Goal: Task Accomplishment & Management: Use online tool/utility

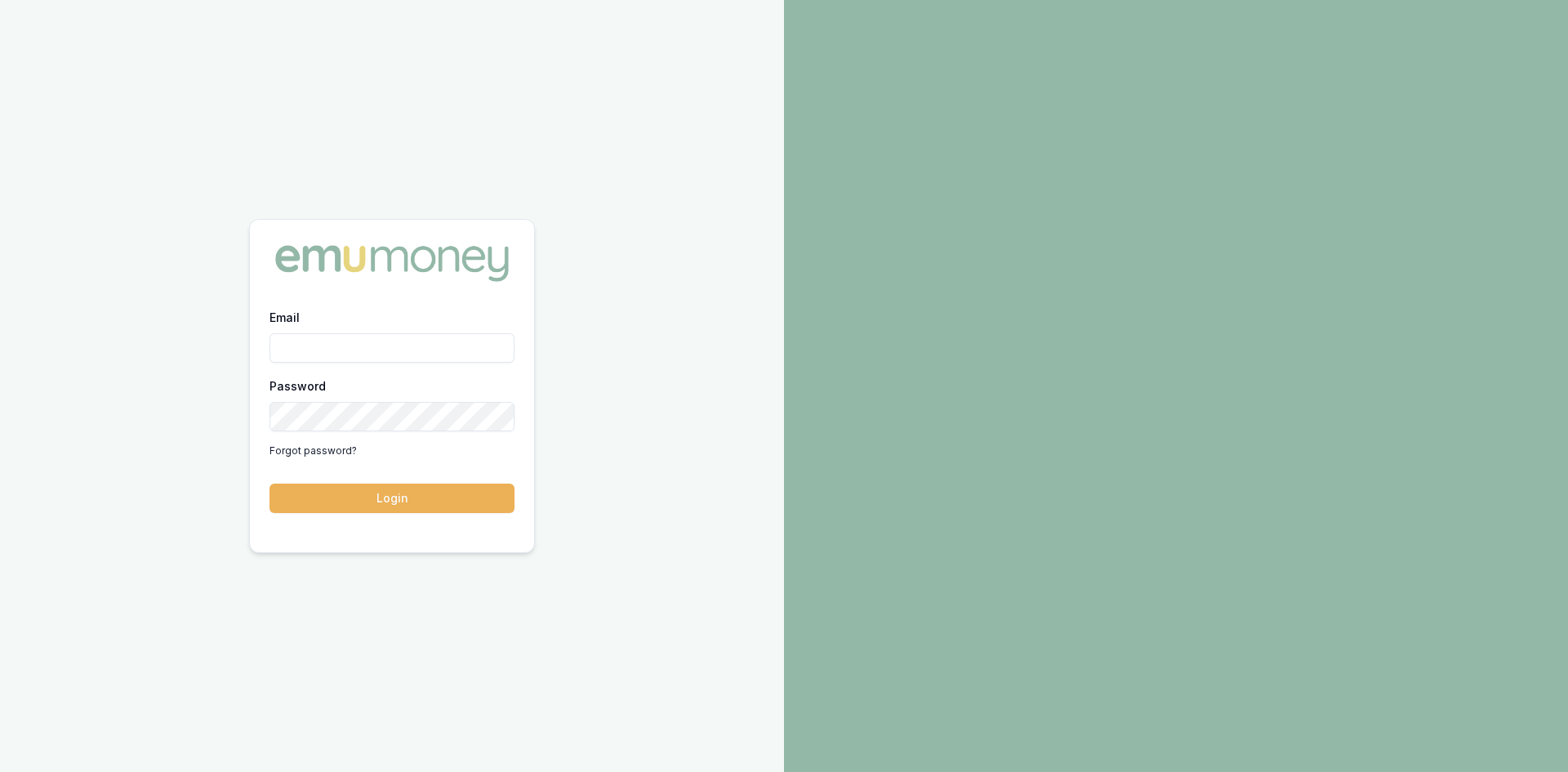
click at [359, 354] on input "Email" at bounding box center [392, 348] width 245 height 29
type input "wendy.fonseka@emumoney.com.au"
click at [411, 503] on button "Login" at bounding box center [392, 498] width 245 height 29
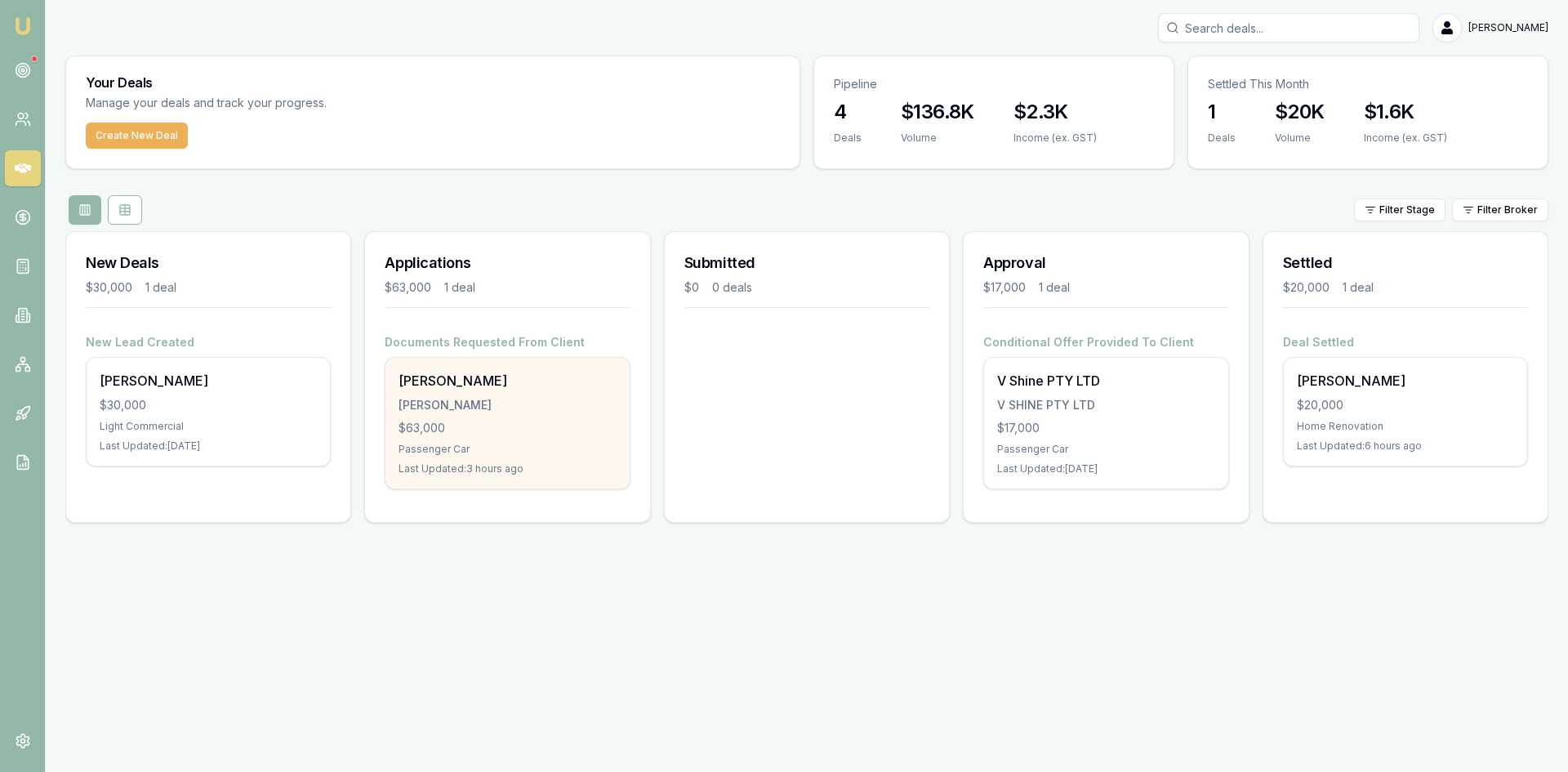
click at [526, 406] on div "[PERSON_NAME]" at bounding box center [507, 405] width 217 height 16
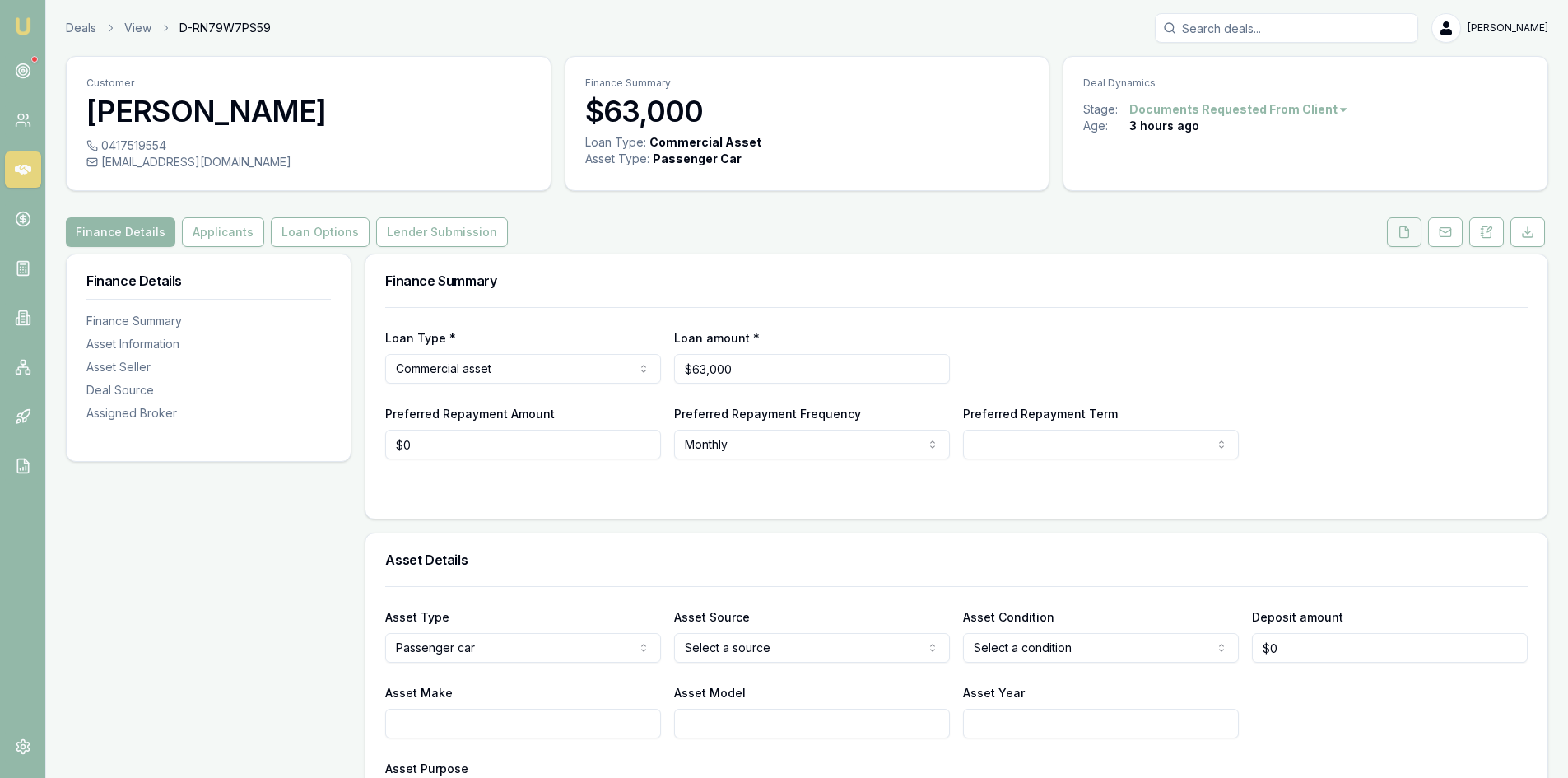
click at [1407, 231] on icon at bounding box center [1405, 232] width 13 height 13
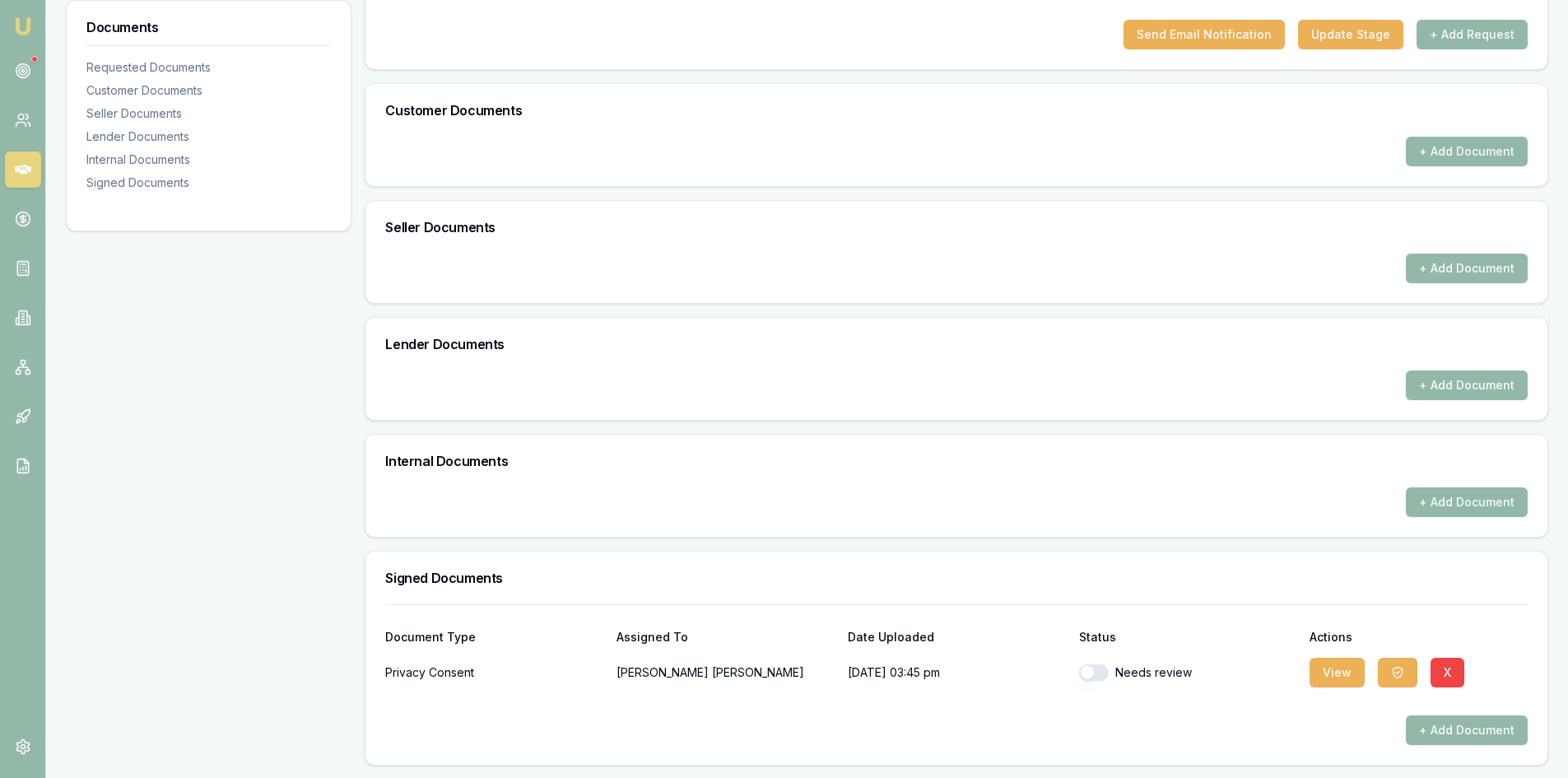
scroll to position [478, 0]
click at [1336, 669] on button "View" at bounding box center [1337, 671] width 55 height 29
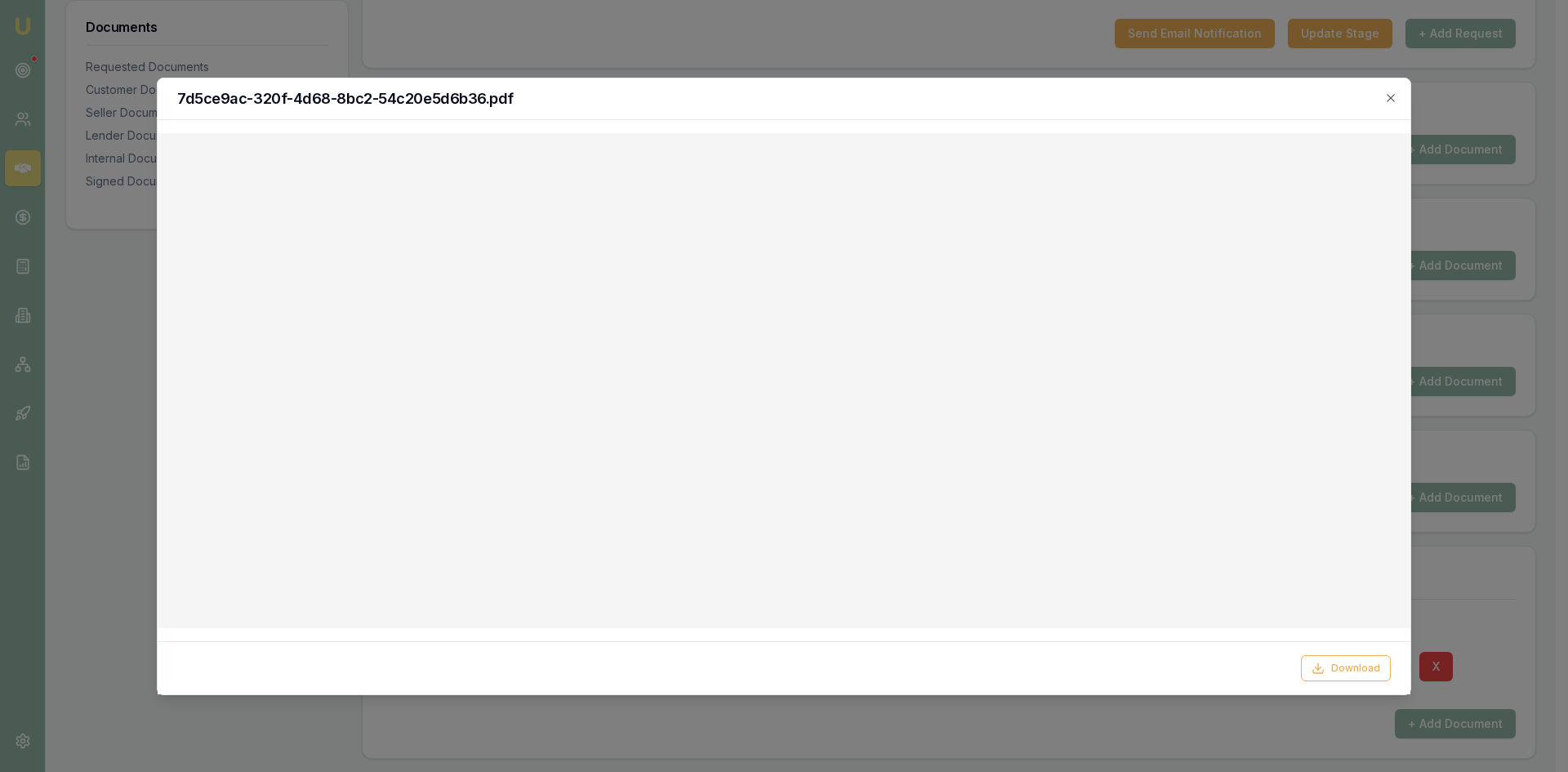
click at [1386, 98] on icon "button" at bounding box center [1391, 98] width 13 height 13
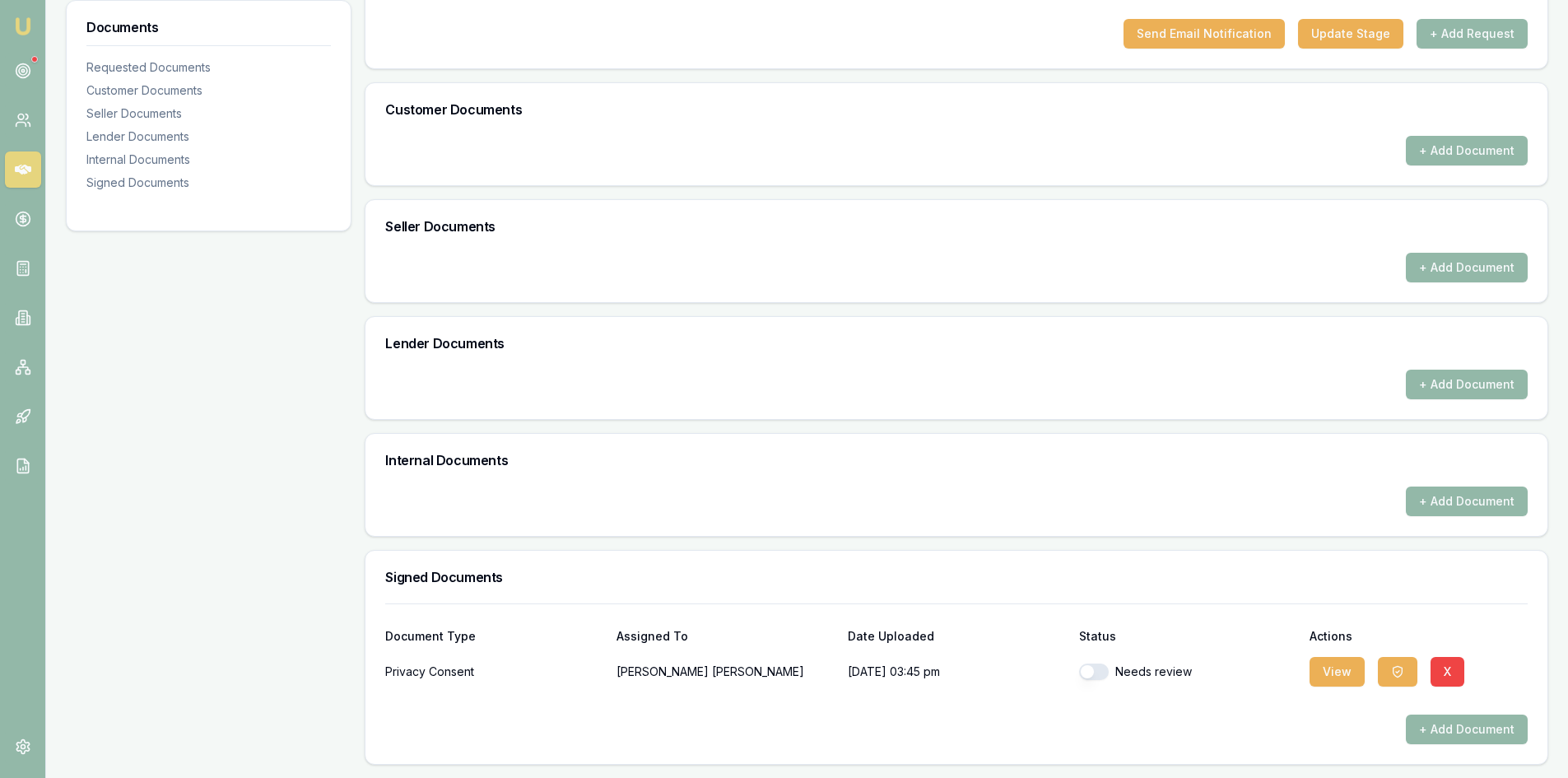
click at [1101, 667] on button "button" at bounding box center [1094, 671] width 30 height 17
checkbox input "true"
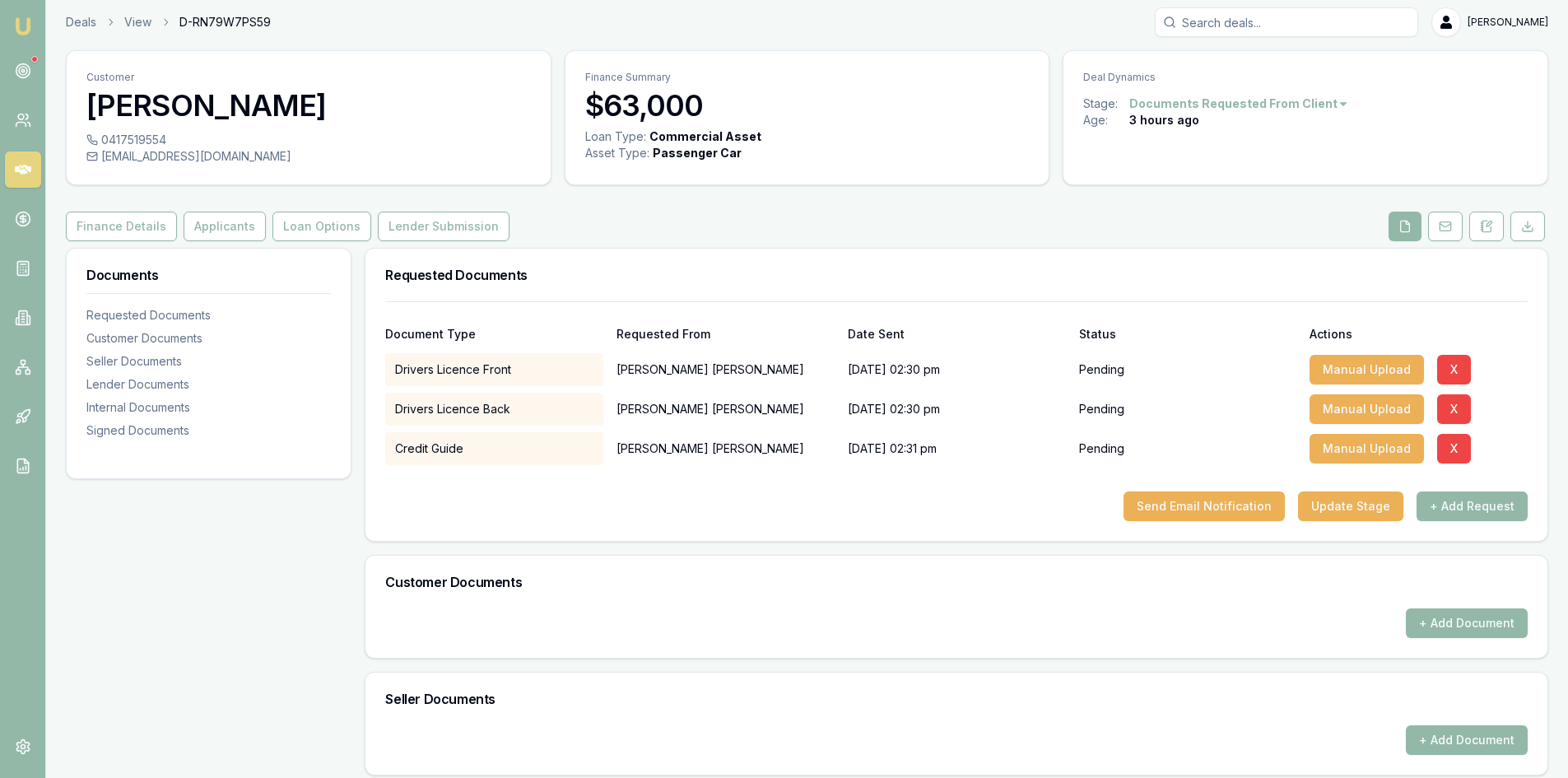
scroll to position [0, 0]
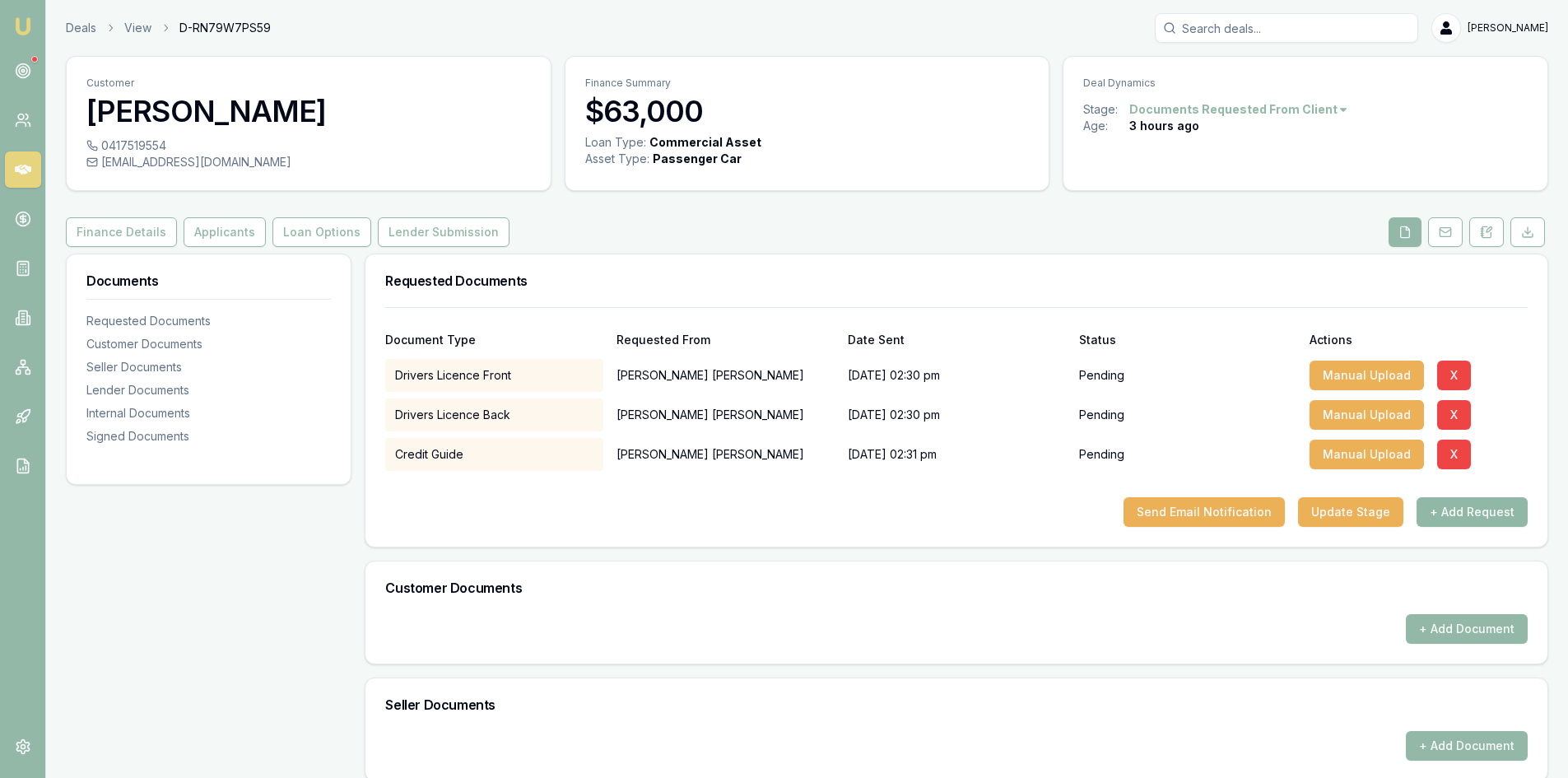
click at [1445, 519] on button "+ Add Request" at bounding box center [1472, 512] width 112 height 29
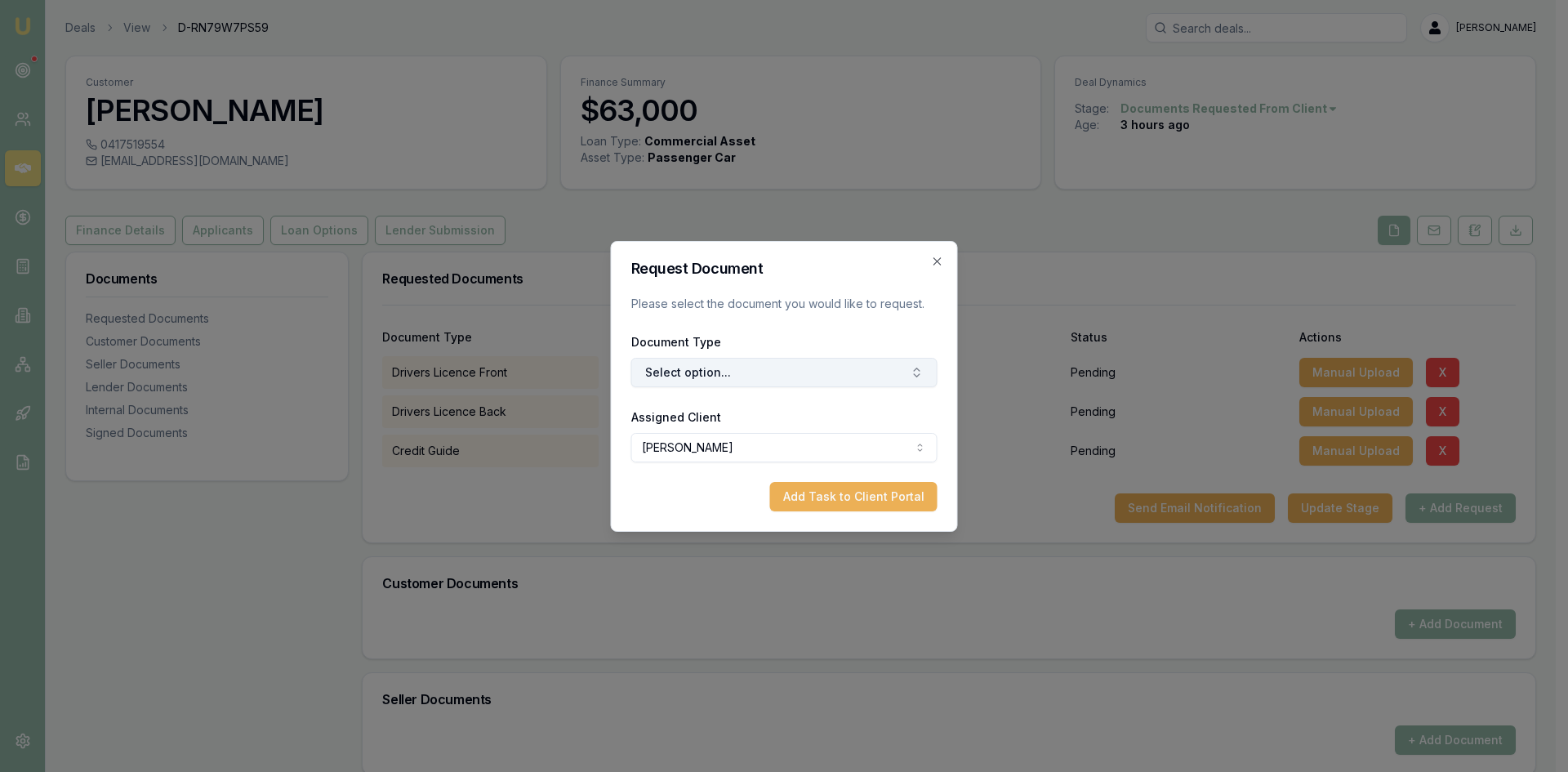
click at [740, 376] on button "Select option..." at bounding box center [784, 372] width 306 height 29
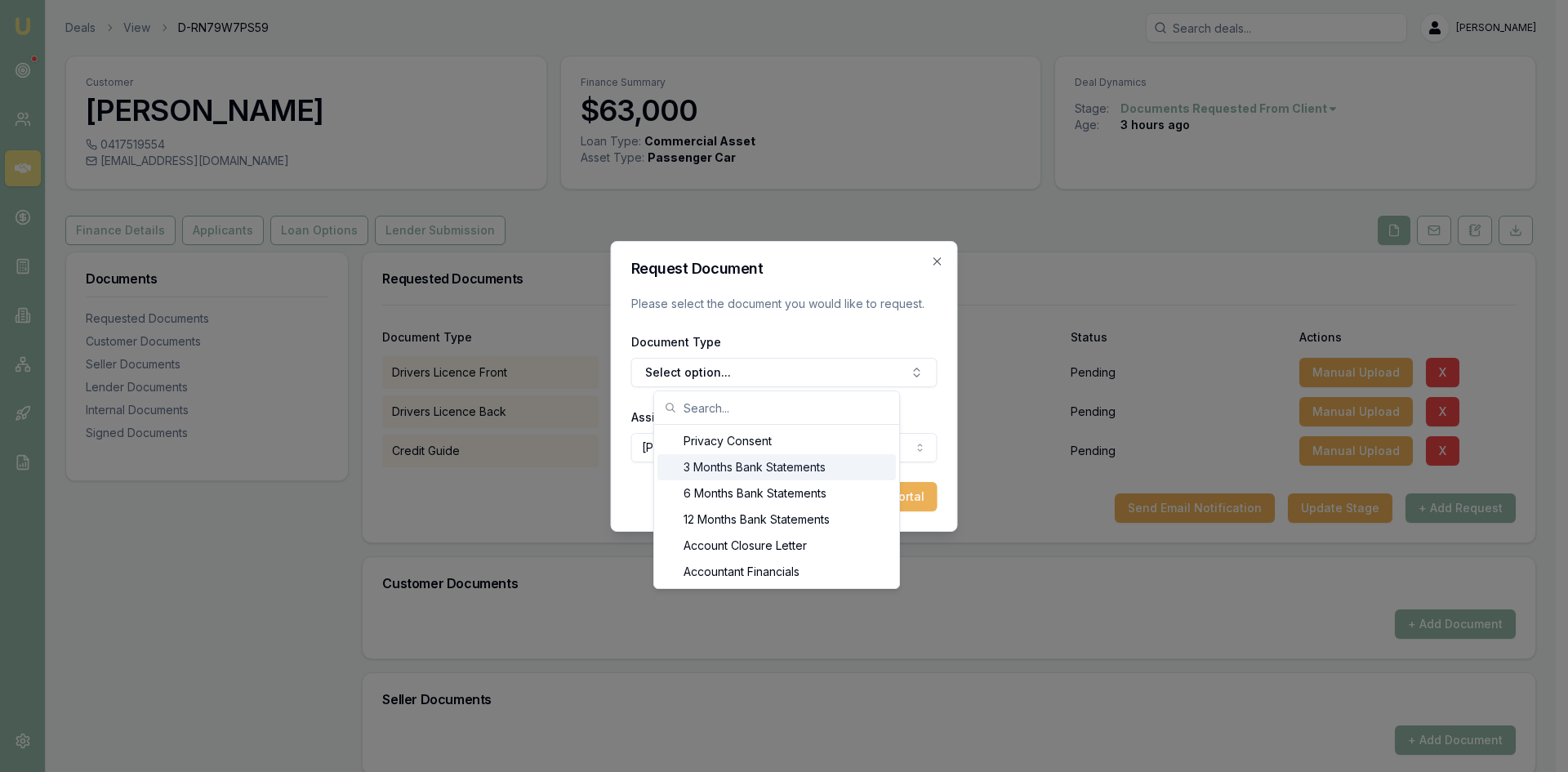
click at [738, 461] on div "3 Months Bank Statements" at bounding box center [777, 466] width 239 height 27
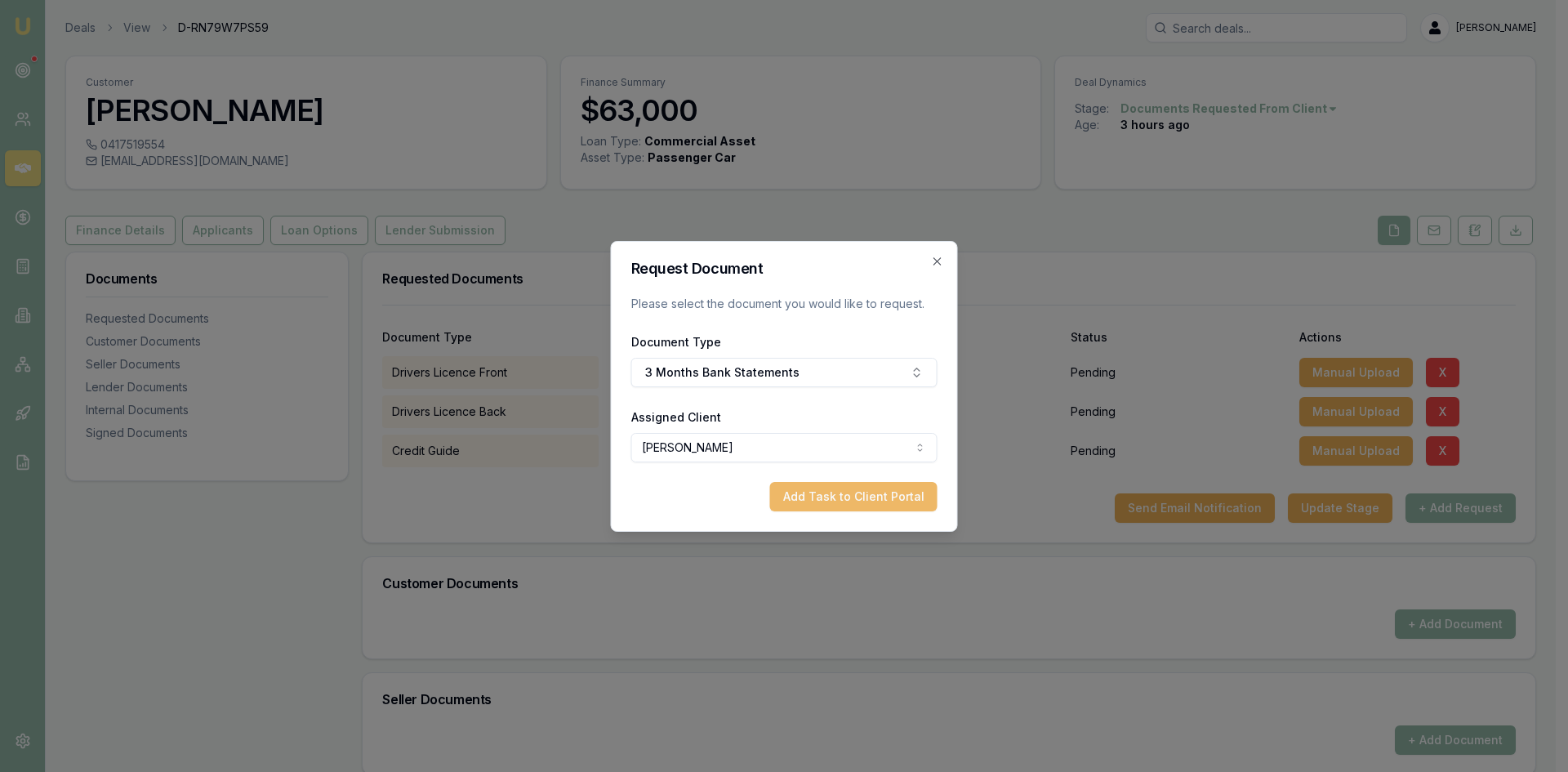
click at [884, 490] on button "Add Task to Client Portal" at bounding box center [854, 497] width 167 height 29
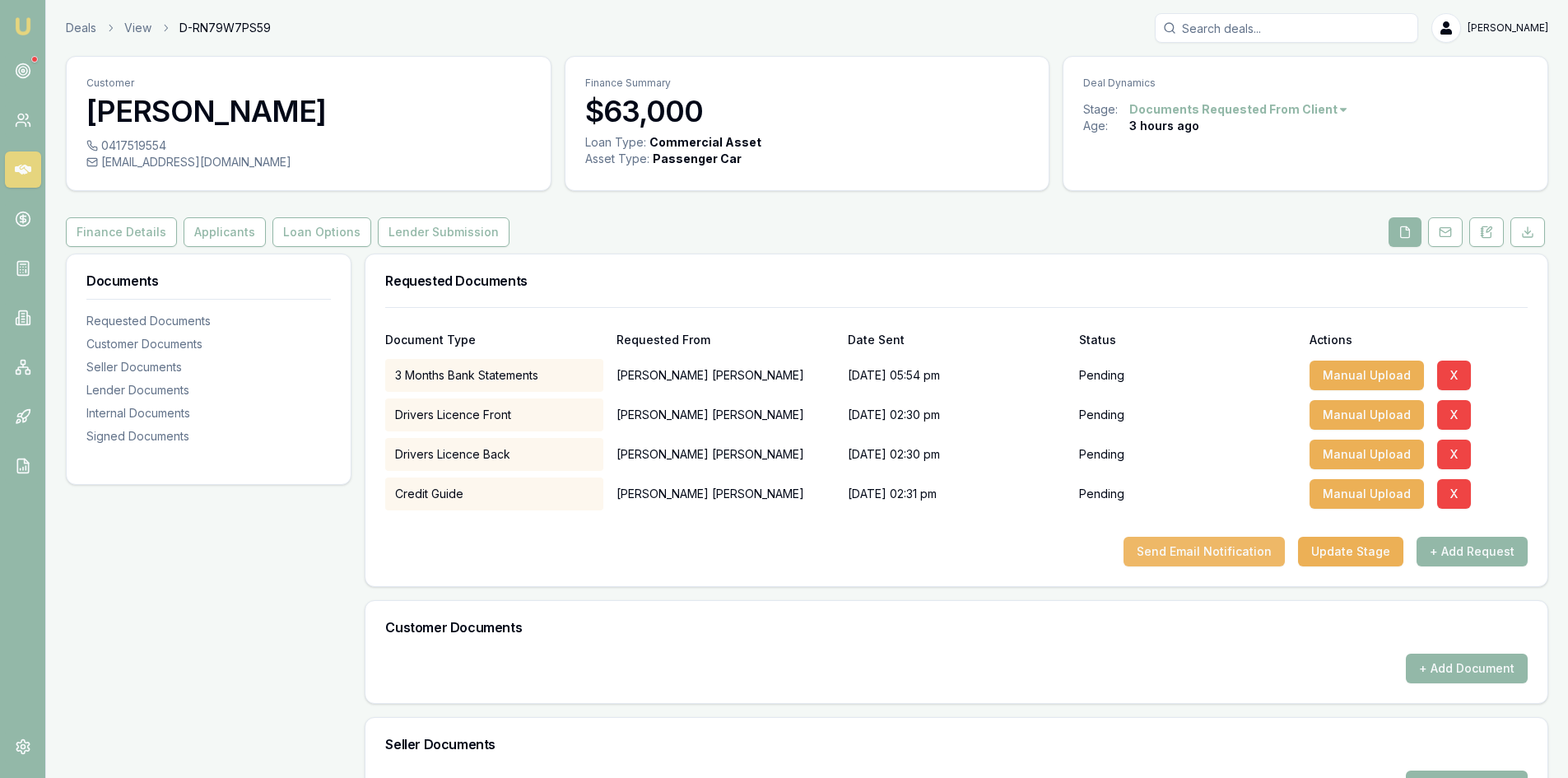
click at [1213, 540] on button "Send Email Notification" at bounding box center [1204, 551] width 161 height 29
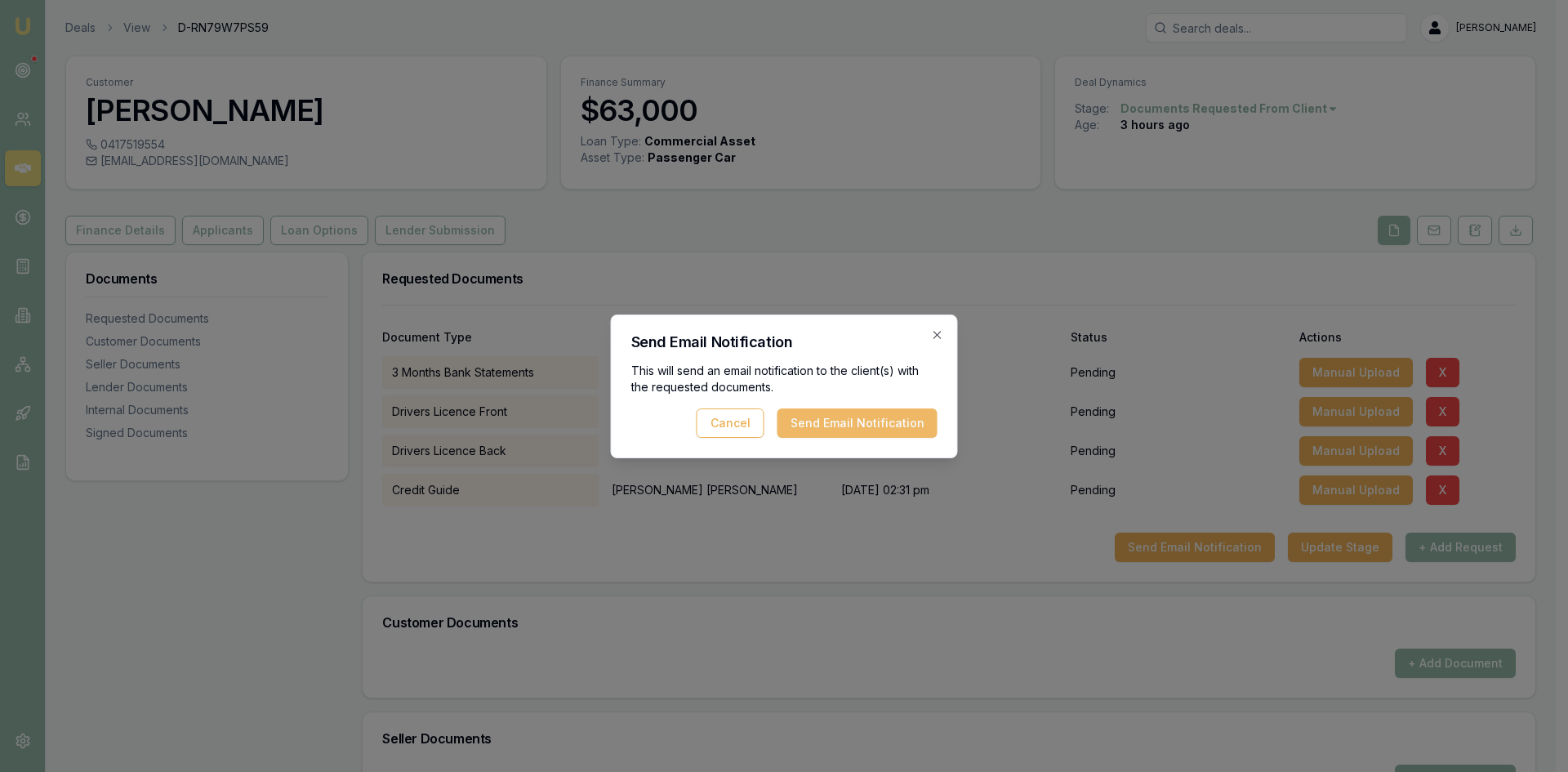
click at [824, 422] on button "Send Email Notification" at bounding box center [857, 423] width 160 height 29
